Goal: Task Accomplishment & Management: Use online tool/utility

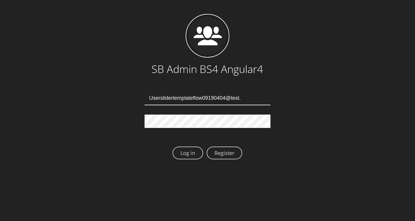
type input "Userslidertemplateflow09190404@test.qa"
type input "[EMAIL_ADDRESS][DOMAIN_NAME]"
